Goal: Task Accomplishment & Management: Manage account settings

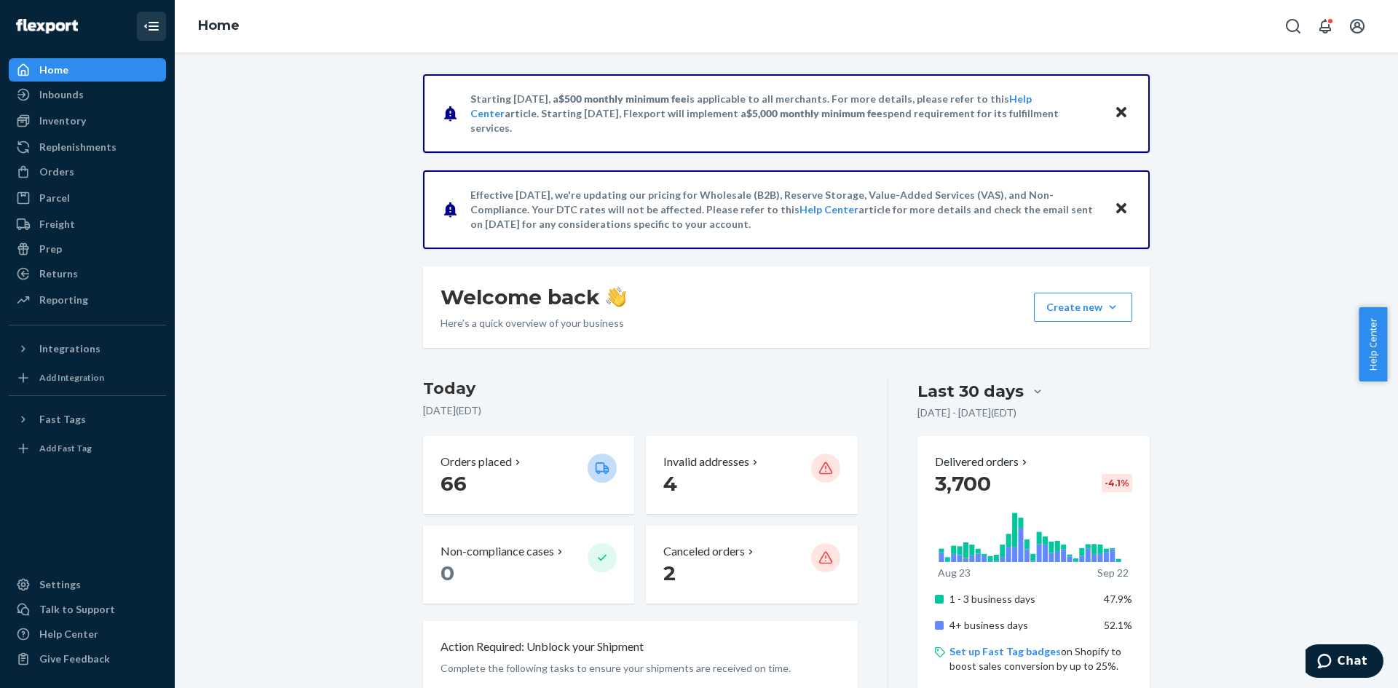
click at [154, 28] on icon "Close Navigation" at bounding box center [151, 25] width 17 height 17
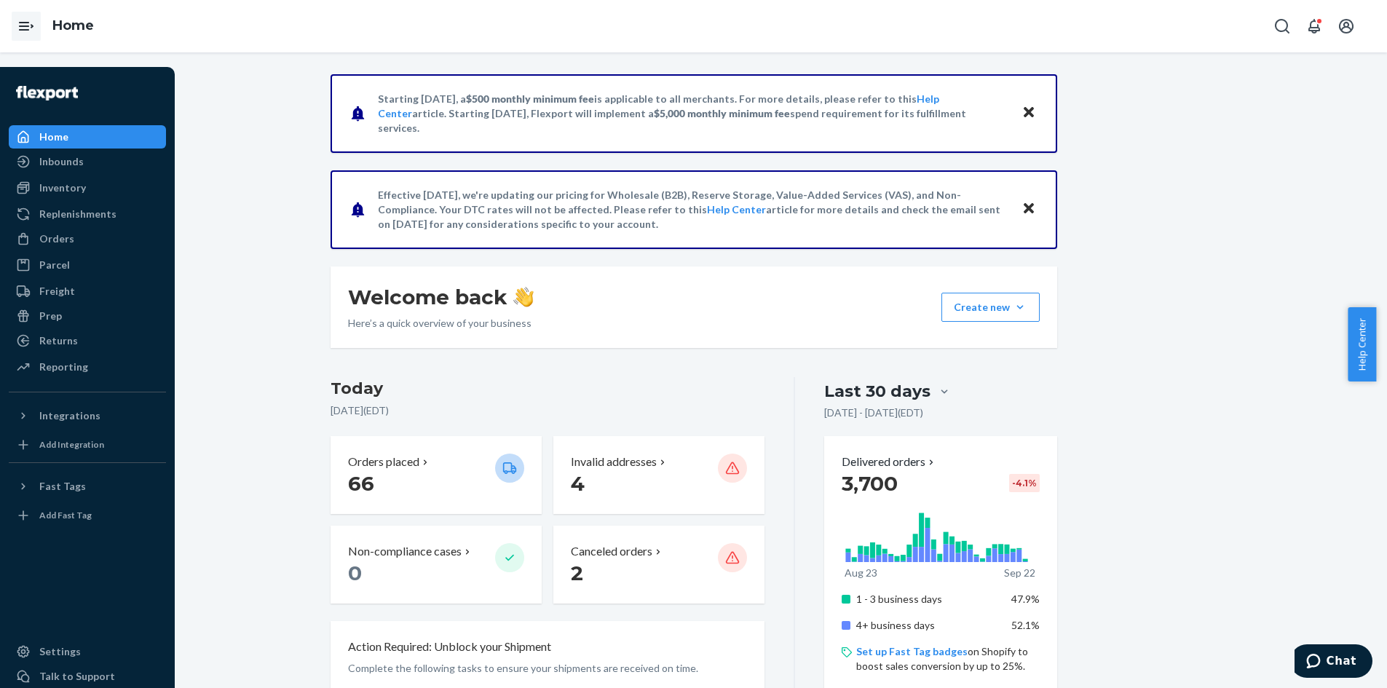
click at [25, 25] on icon "Open Navigation" at bounding box center [25, 25] width 17 height 17
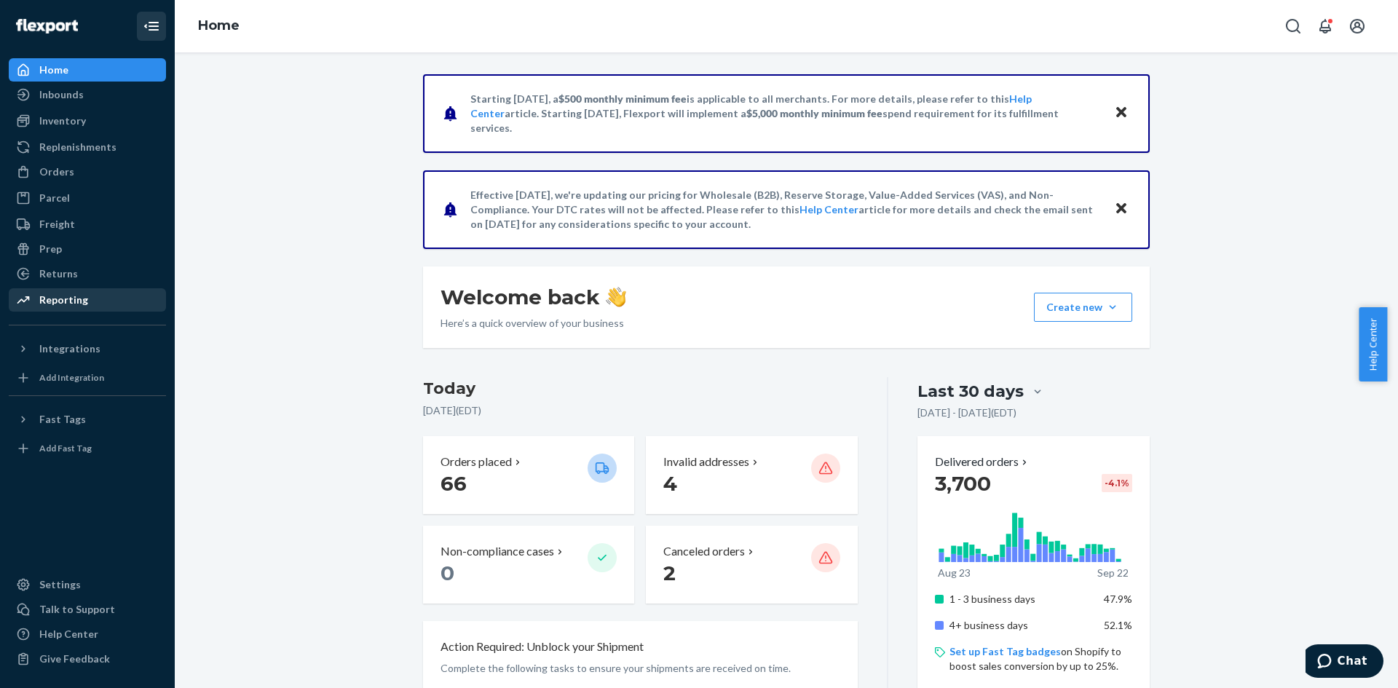
click at [92, 300] on div "Reporting" at bounding box center [87, 300] width 154 height 20
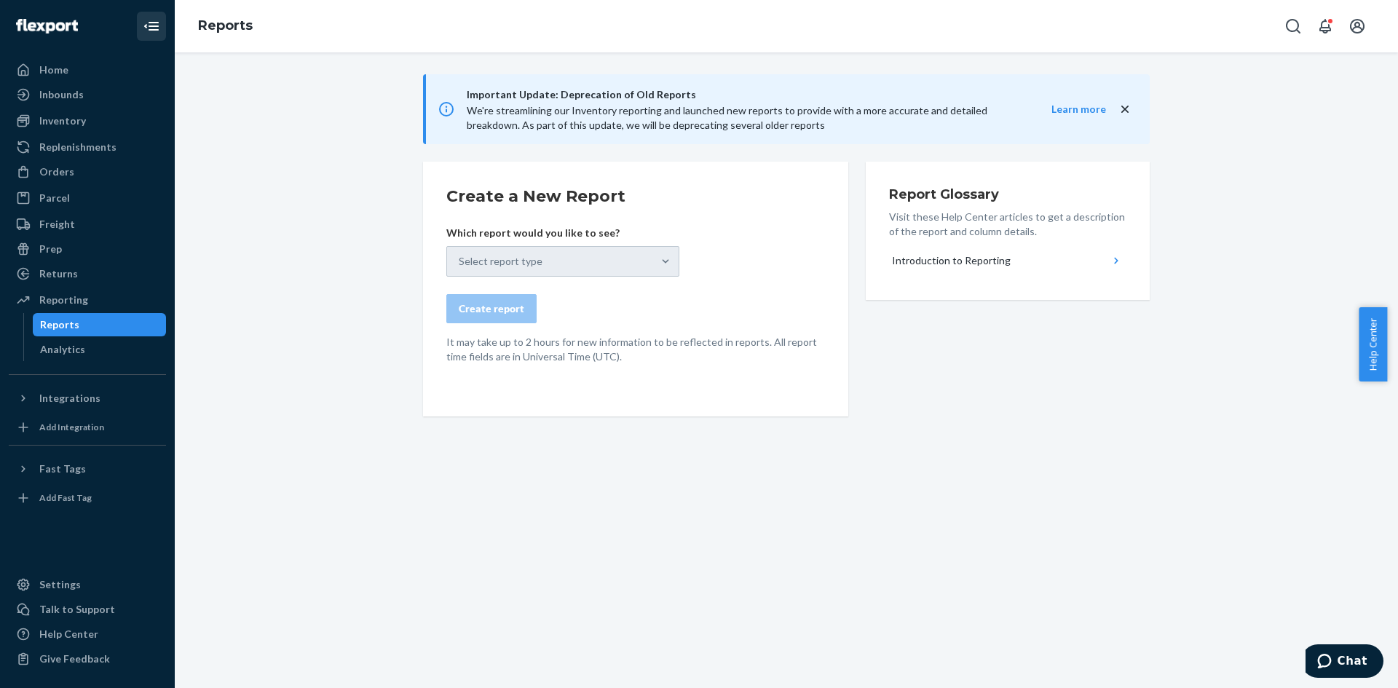
click at [666, 268] on div "Select report type" at bounding box center [562, 261] width 233 height 31
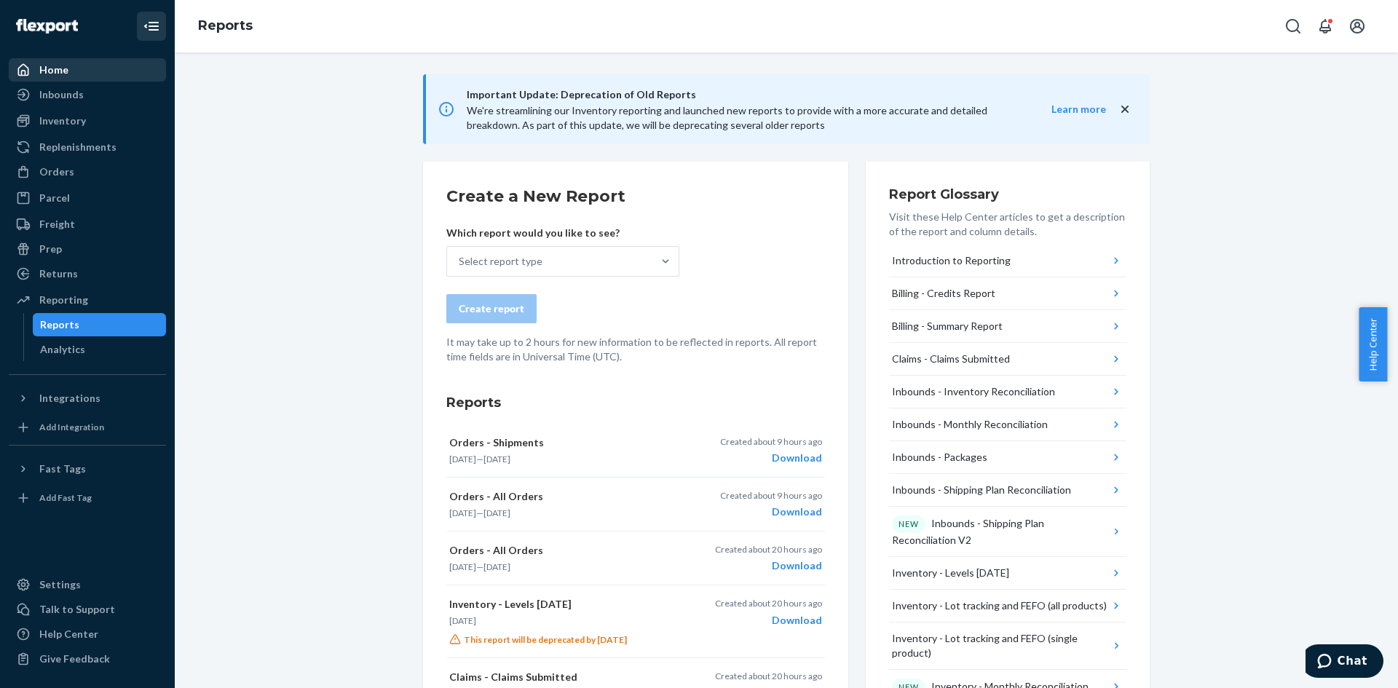
click at [104, 81] on link "Home" at bounding box center [87, 69] width 157 height 23
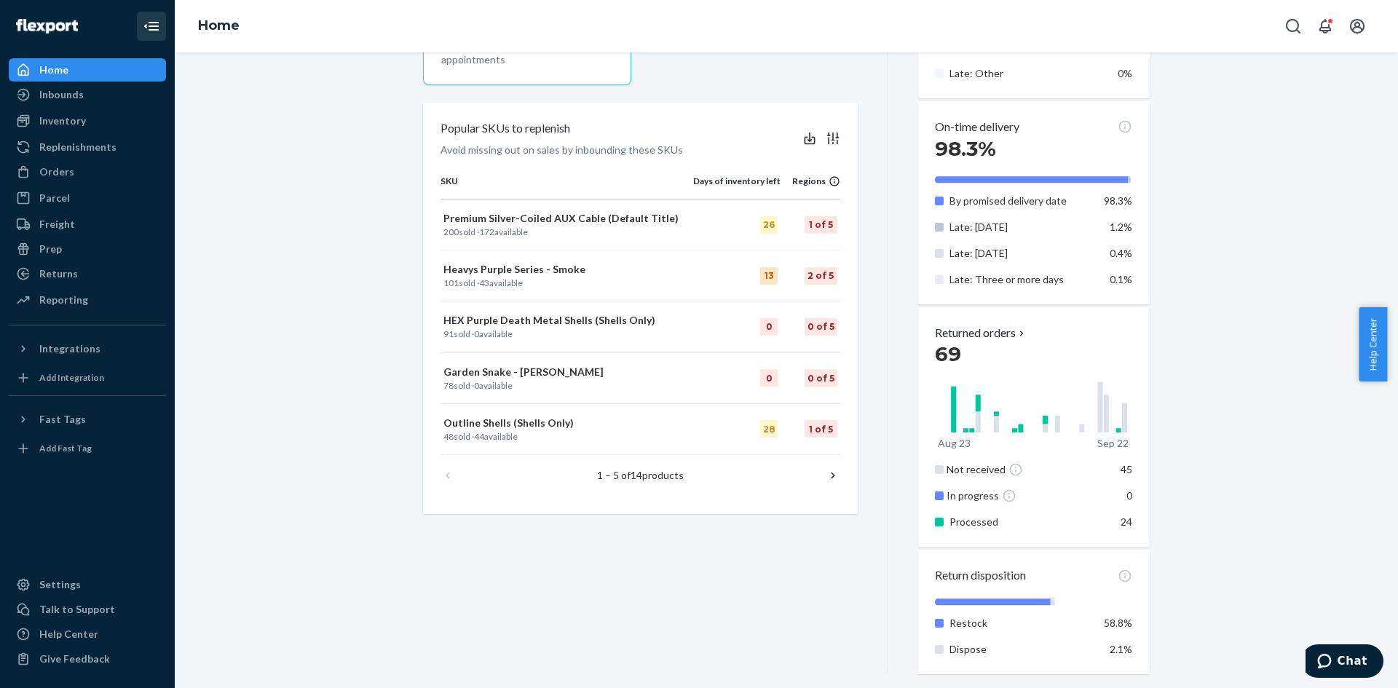
scroll to position [840, 0]
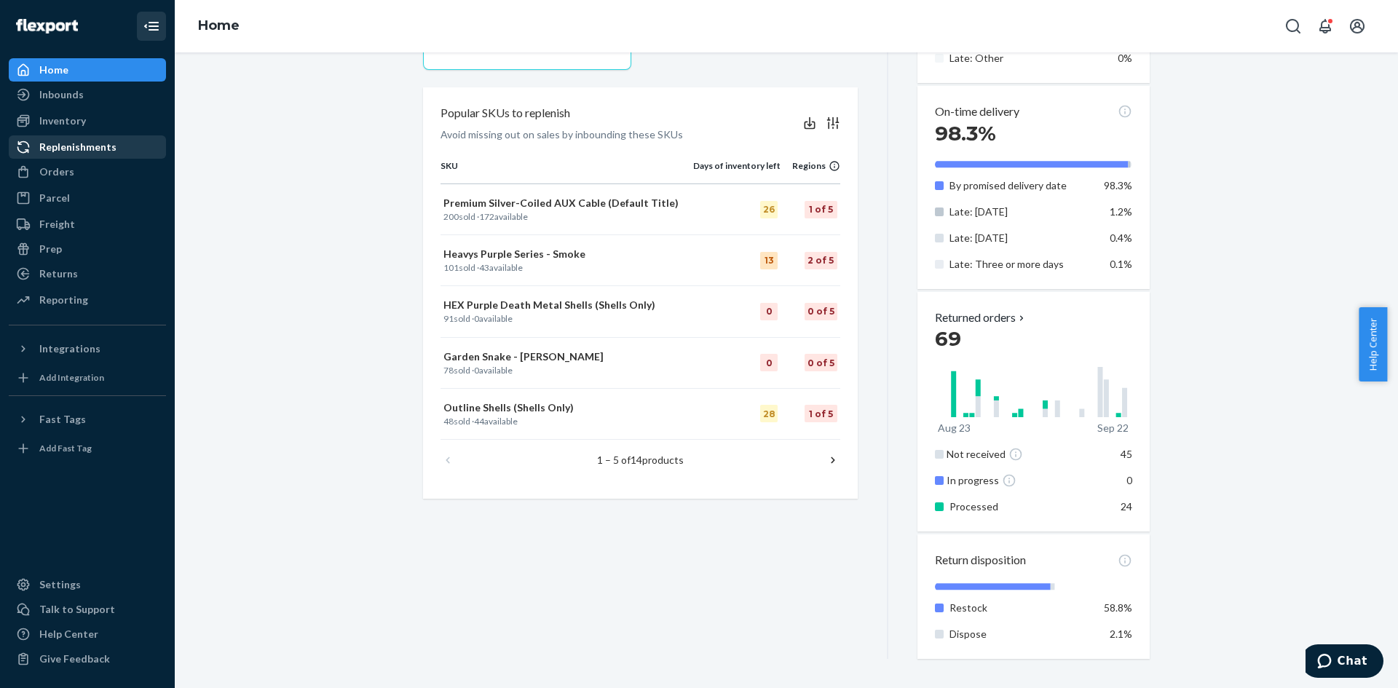
click at [106, 151] on div "Replenishments" at bounding box center [77, 147] width 77 height 15
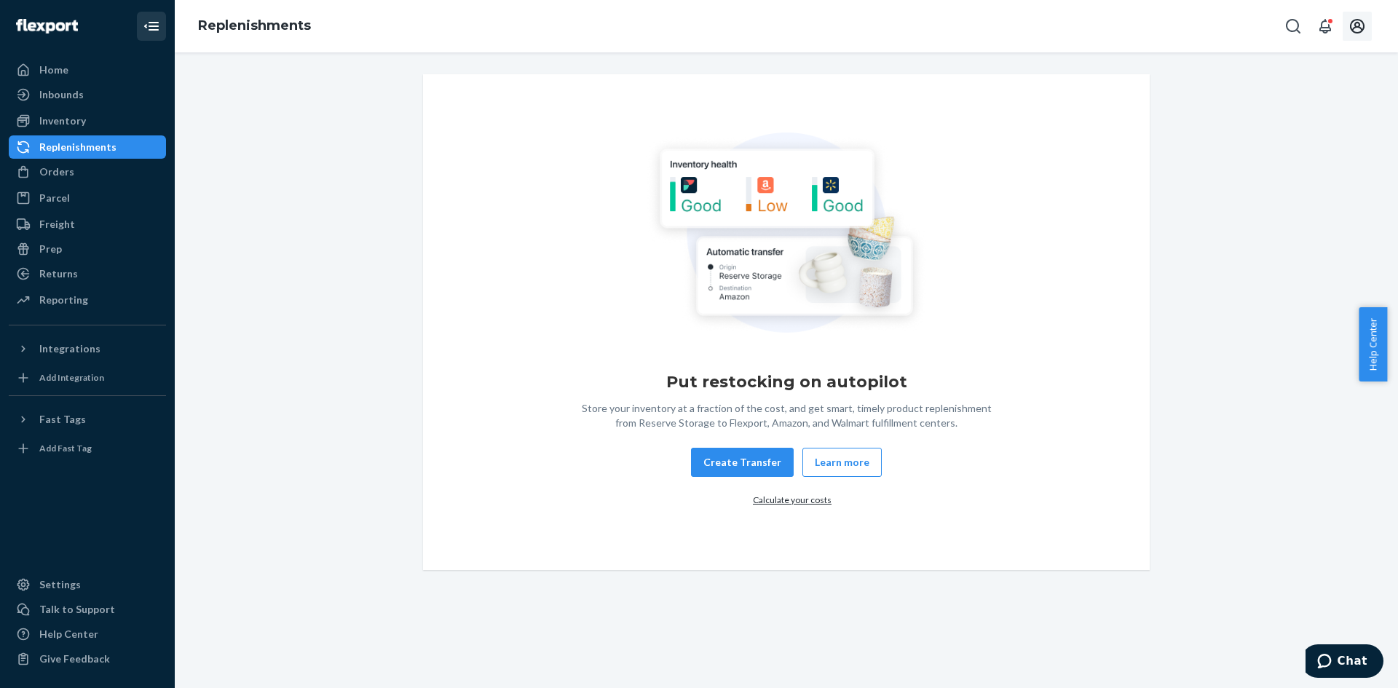
click at [1367, 26] on button "Open account menu" at bounding box center [1357, 26] width 29 height 29
click at [1321, 131] on div "Settings" at bounding box center [1324, 144] width 113 height 26
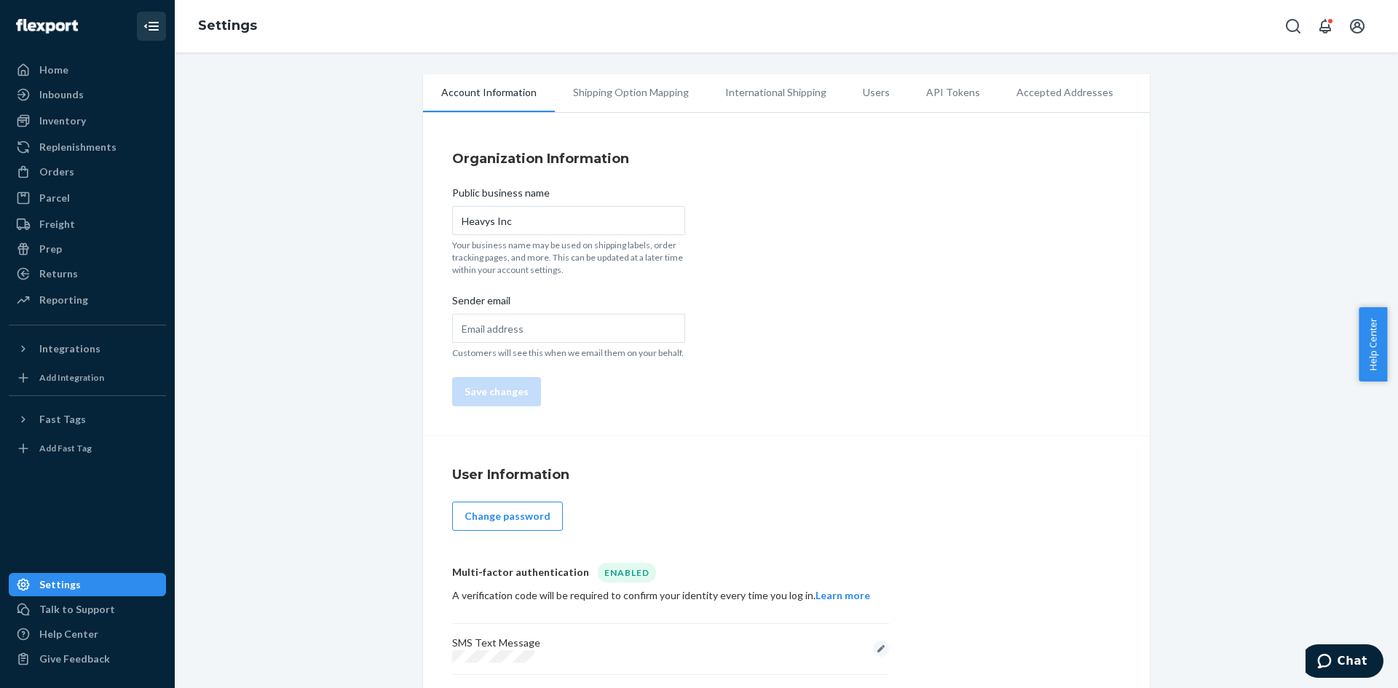
click at [863, 100] on li "Users" at bounding box center [876, 92] width 63 height 36
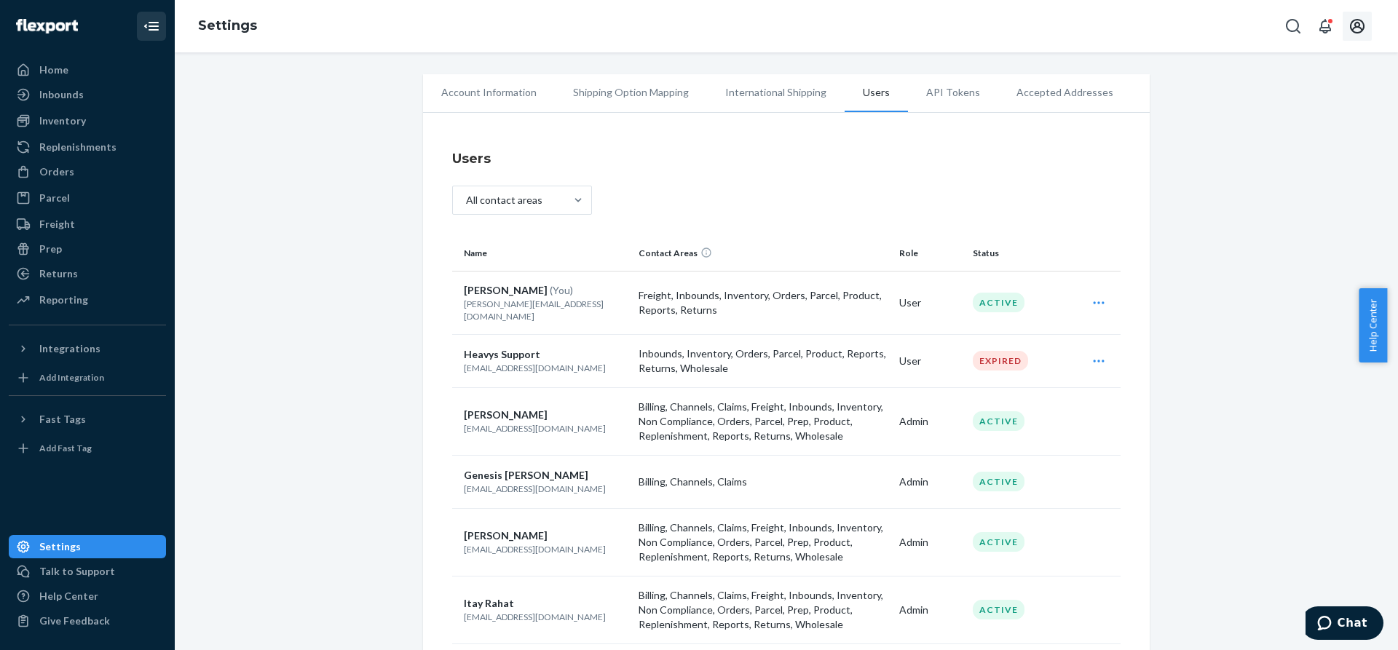
click at [1359, 31] on icon "Open account menu" at bounding box center [1357, 25] width 17 height 17
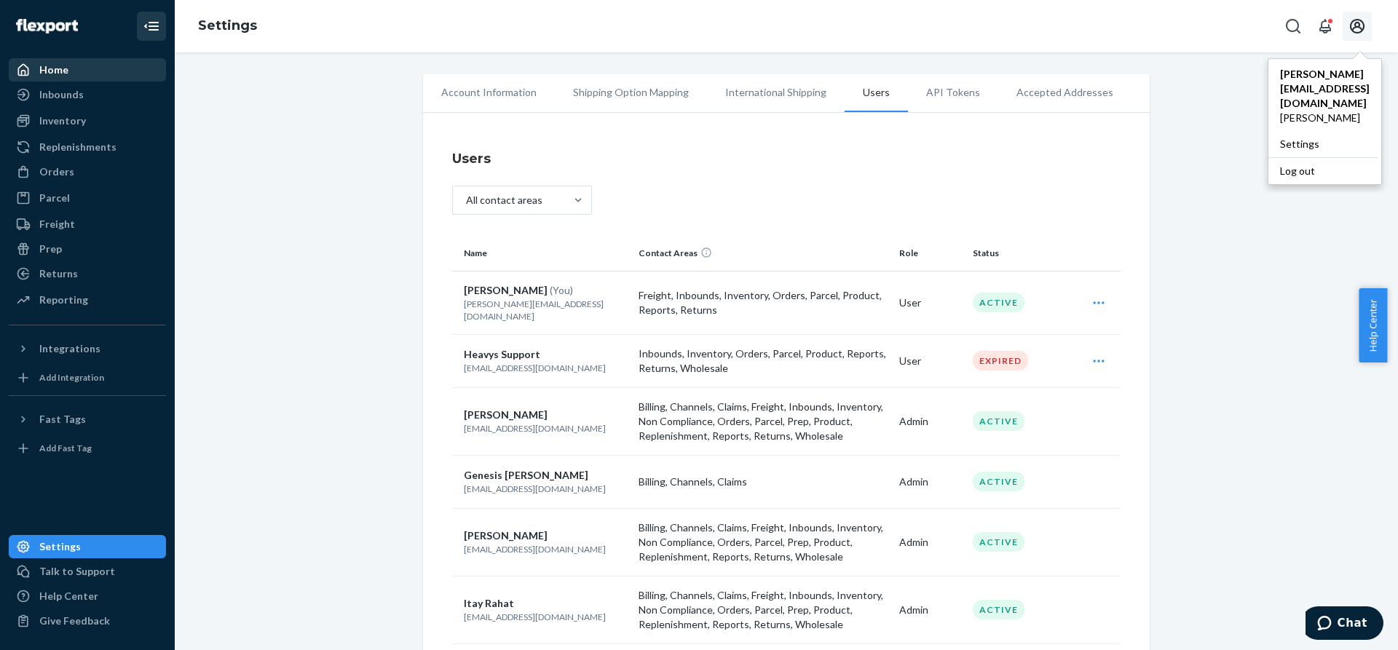
click at [66, 64] on div "Home" at bounding box center [53, 70] width 29 height 15
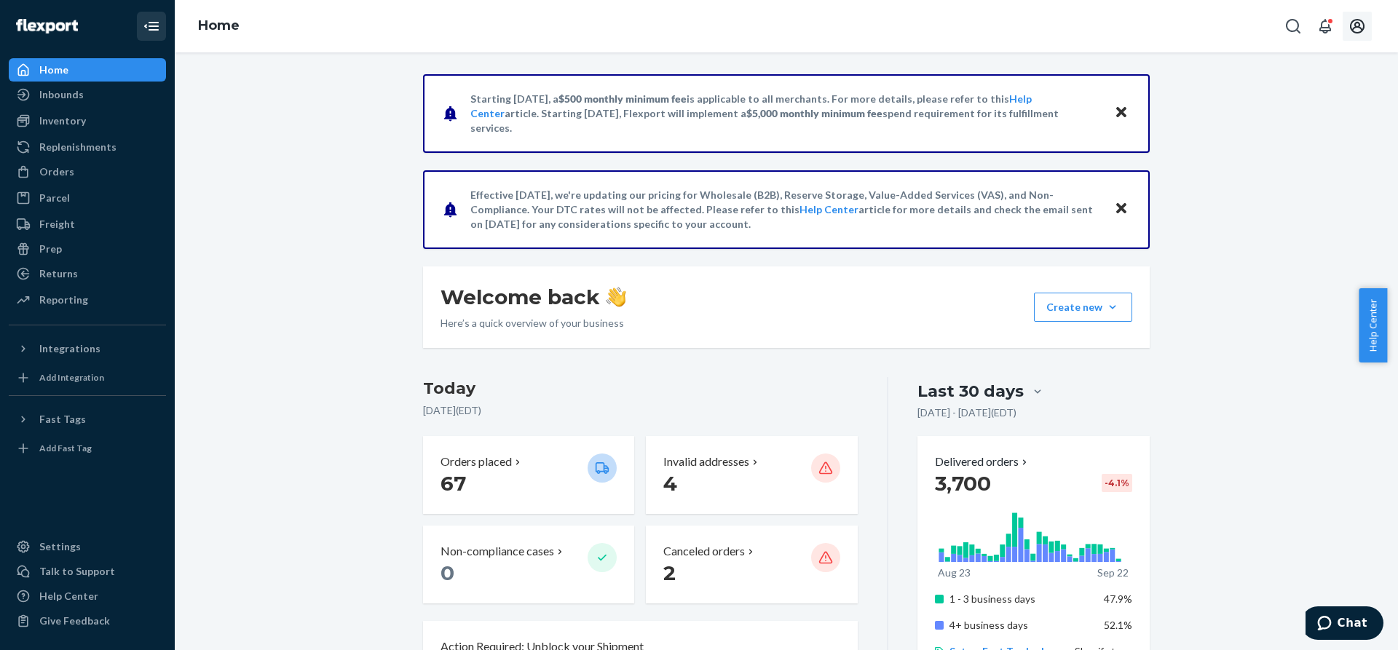
click at [1362, 17] on icon "Open account menu" at bounding box center [1357, 25] width 17 height 17
click at [1350, 131] on div "Settings" at bounding box center [1324, 144] width 113 height 26
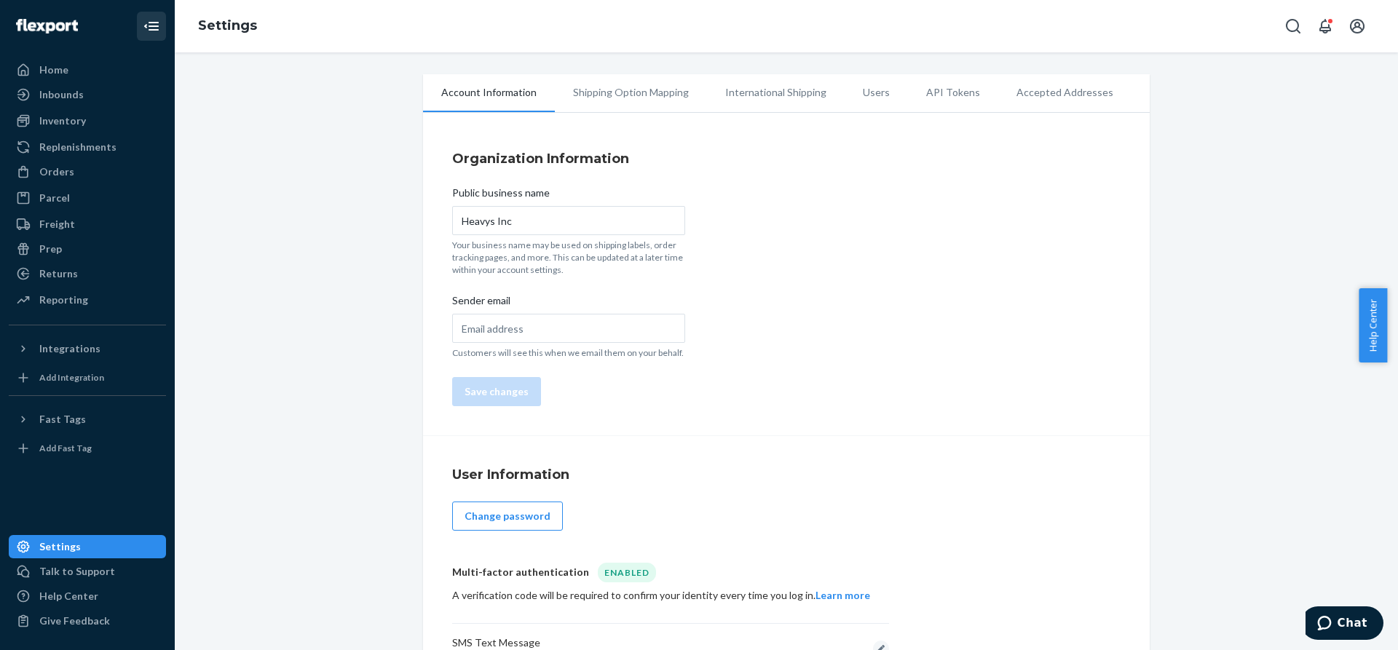
click at [871, 99] on li "Users" at bounding box center [876, 92] width 63 height 36
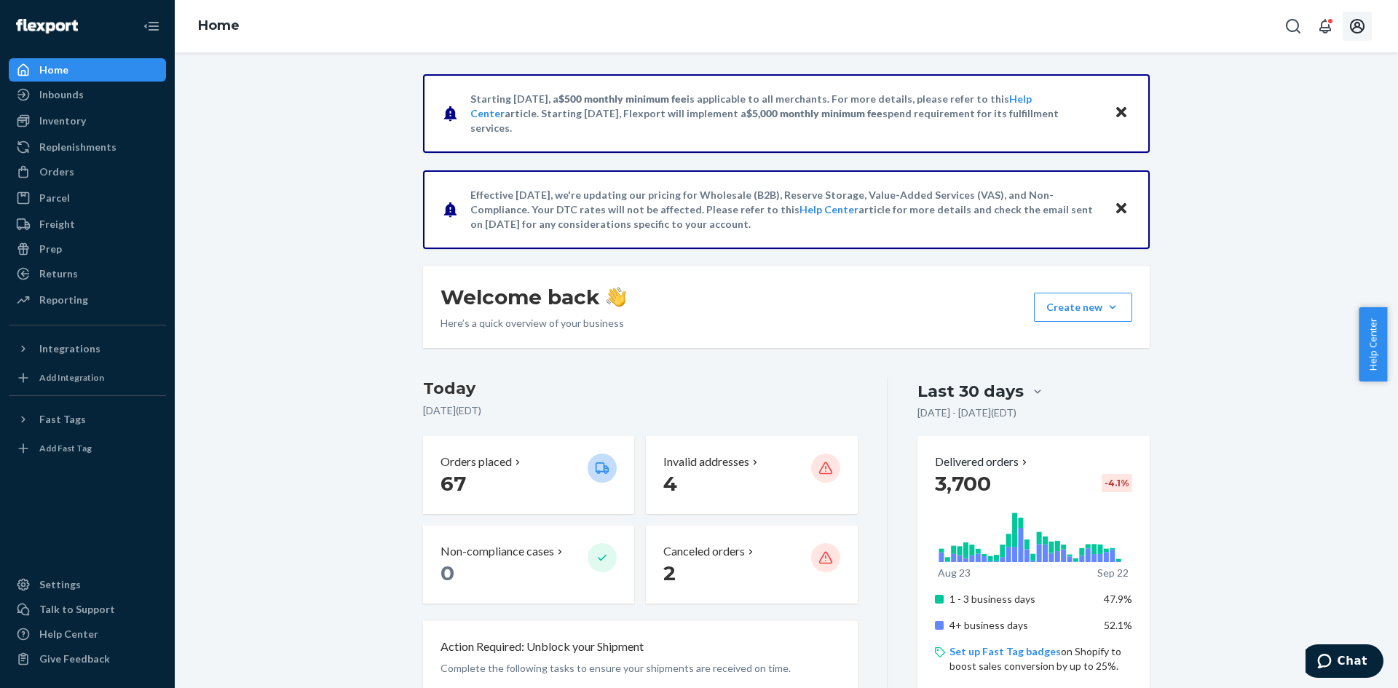
click at [1355, 28] on icon "Open account menu" at bounding box center [1357, 25] width 17 height 17
click at [1335, 131] on div "Settings" at bounding box center [1324, 144] width 113 height 26
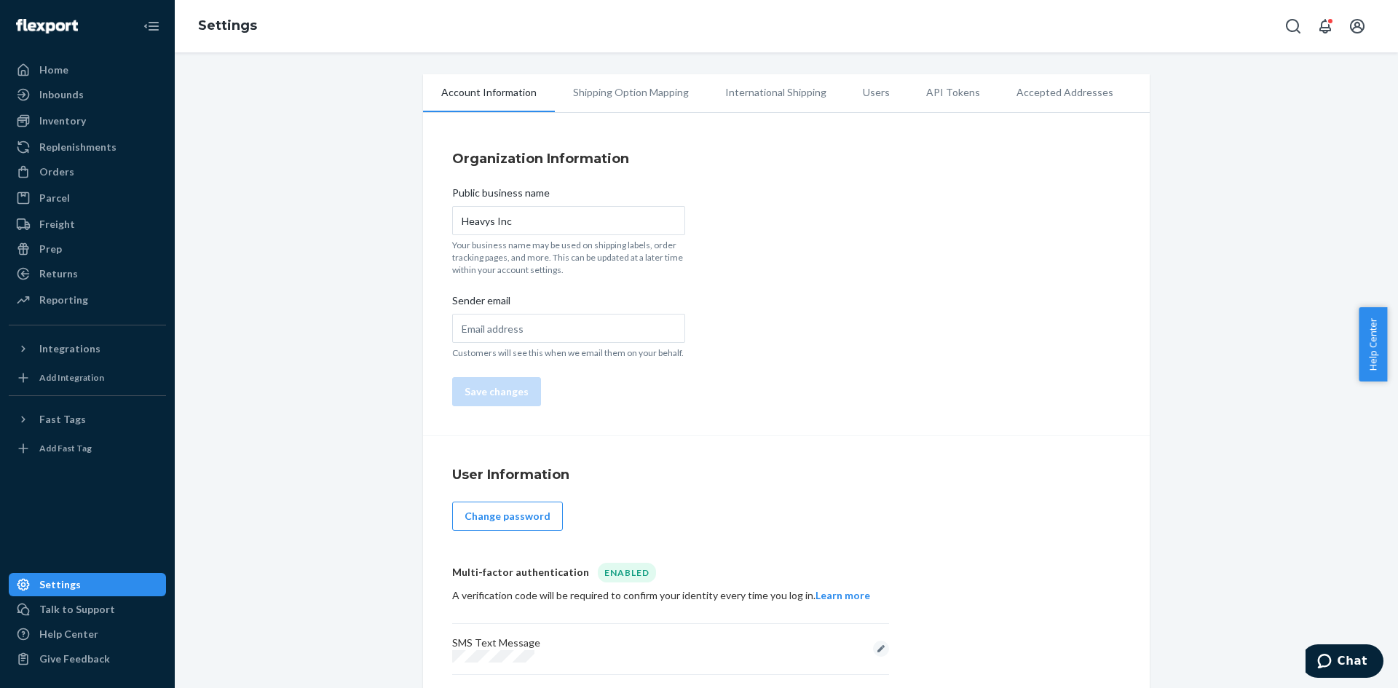
click at [869, 91] on li "Users" at bounding box center [876, 92] width 63 height 36
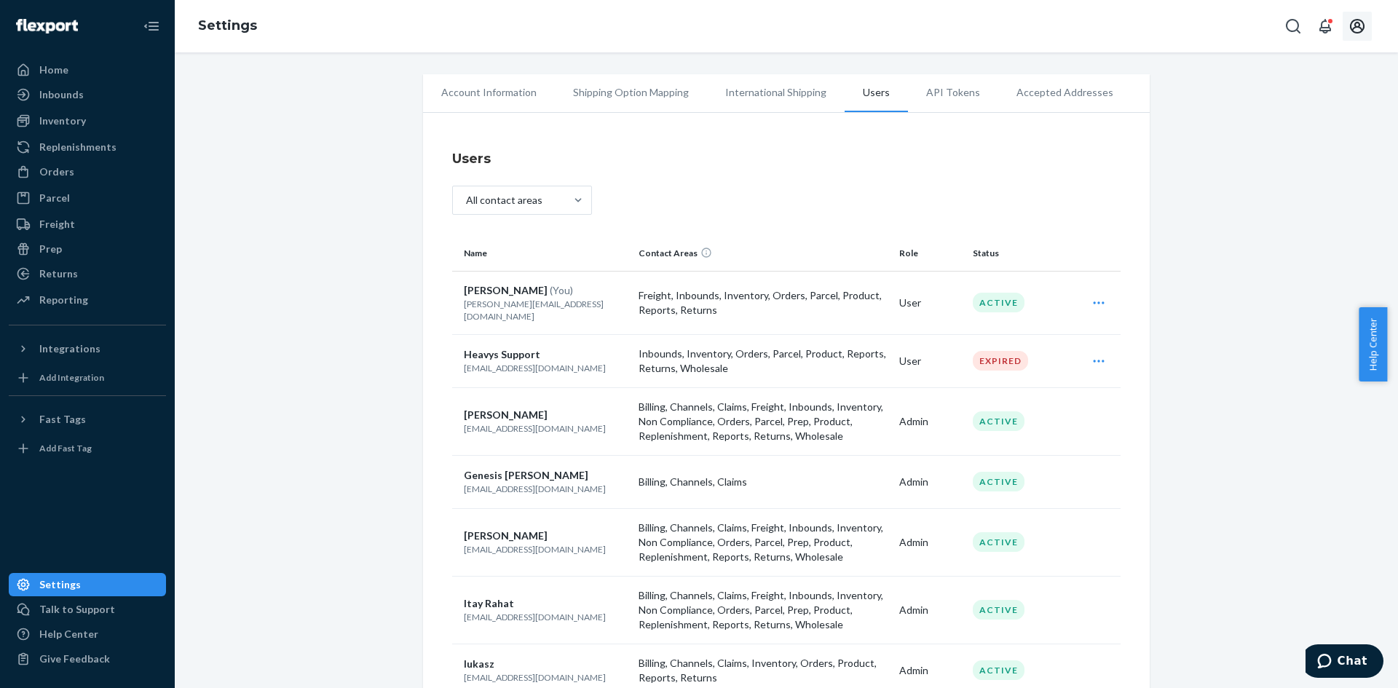
click at [1362, 23] on icon "Open account menu" at bounding box center [1357, 26] width 15 height 15
click at [1329, 157] on div "Log out" at bounding box center [1322, 170] width 109 height 27
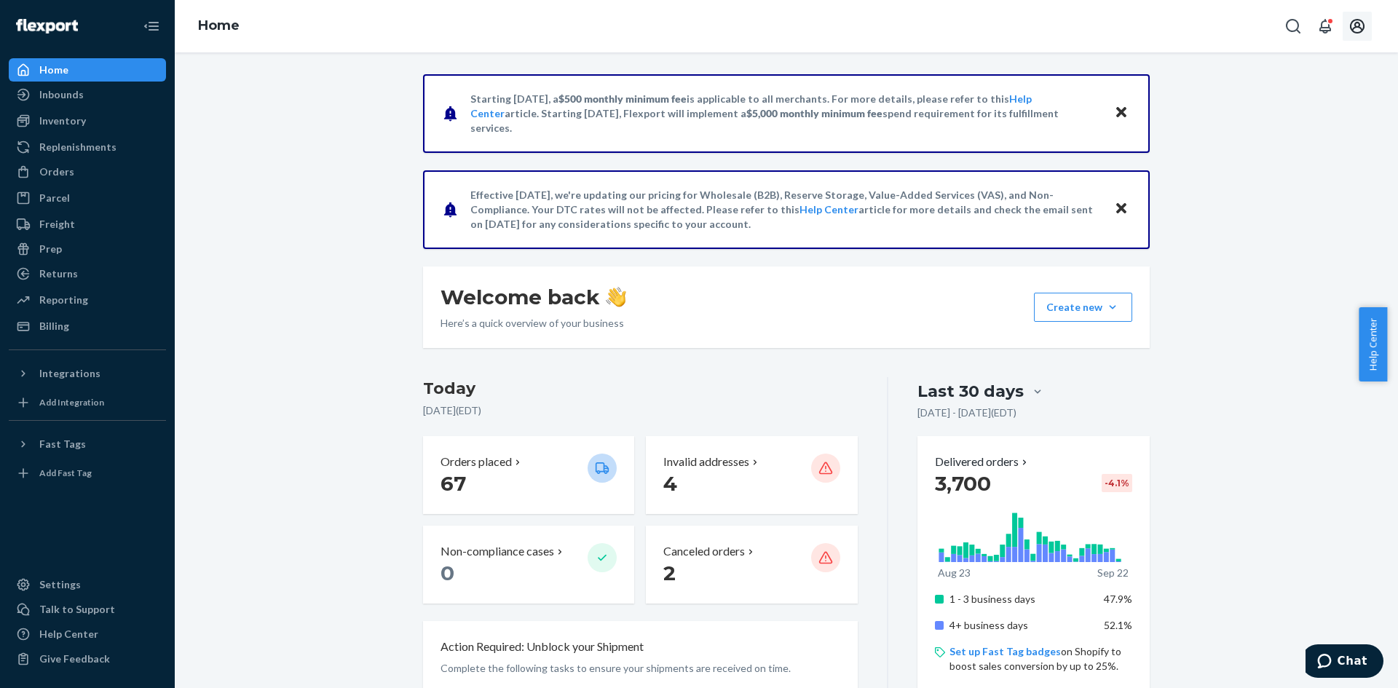
click at [1365, 33] on icon "Open account menu" at bounding box center [1357, 25] width 17 height 17
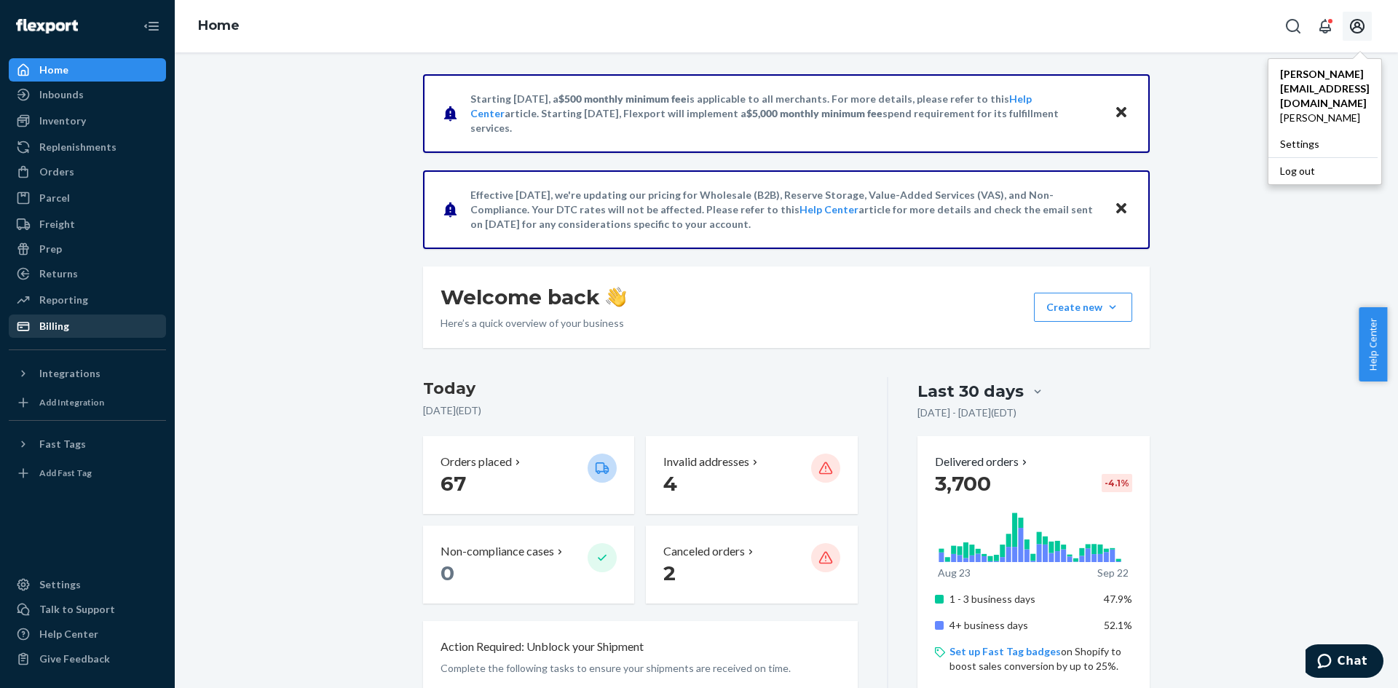
click at [69, 317] on div "Billing" at bounding box center [87, 326] width 154 height 20
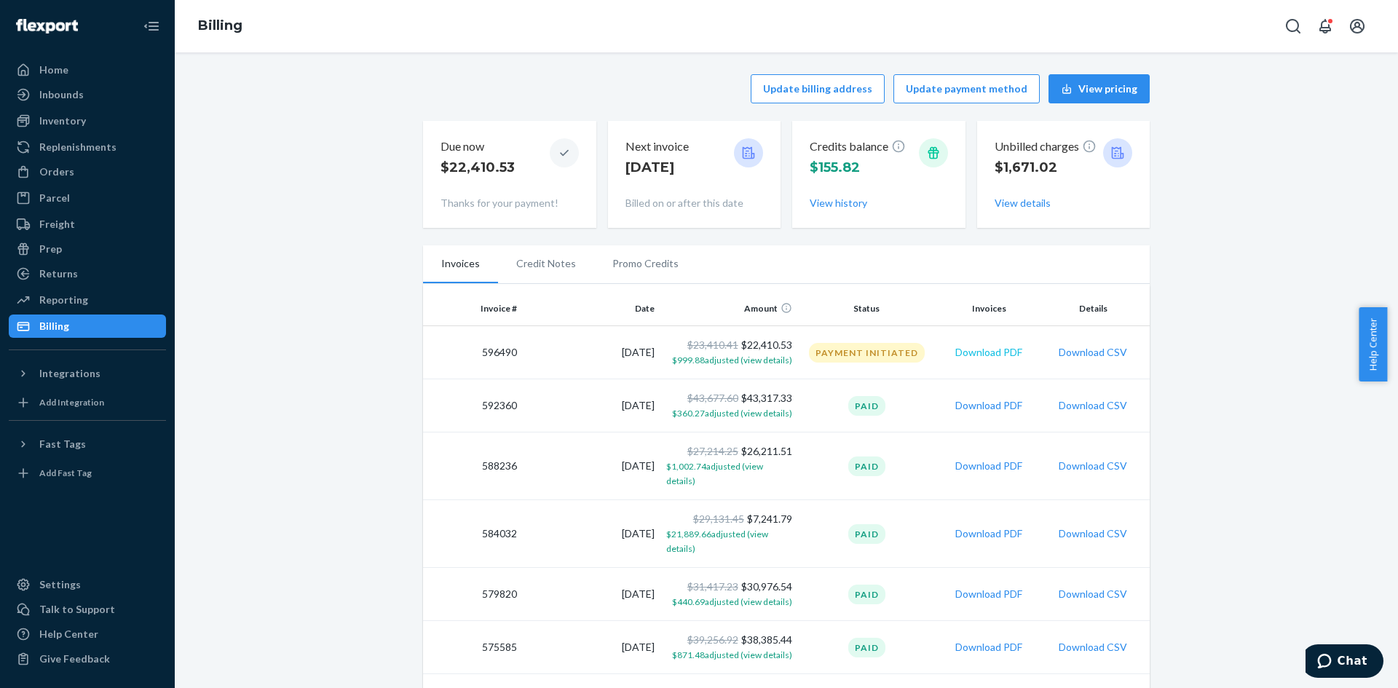
click at [990, 355] on button "Download PDF" at bounding box center [988, 352] width 67 height 15
click at [1354, 26] on icon "Open account menu" at bounding box center [1357, 25] width 17 height 17
